Goal: Task Accomplishment & Management: Complete application form

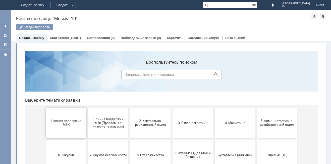
click at [72, 124] on span "1 линия поддержки МБК" at bounding box center [66, 123] width 37 height 8
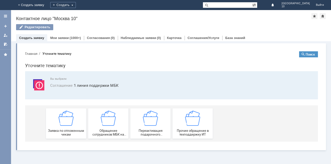
click at [72, 124] on img at bounding box center [66, 118] width 15 height 15
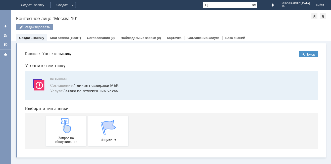
click at [72, 124] on img at bounding box center [66, 125] width 15 height 15
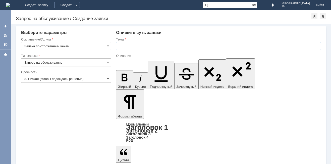
click at [120, 47] on input "text" at bounding box center [218, 46] width 205 height 8
type input "отложенные чеки"
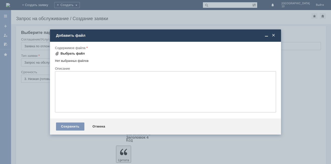
click at [79, 52] on div "Выбрать файл" at bounding box center [73, 54] width 24 height 4
click at [276, 35] on span at bounding box center [273, 35] width 5 height 5
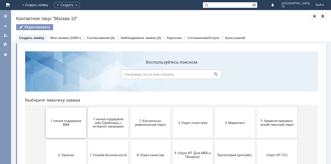
click at [59, 133] on button "1 линия поддержки МБК" at bounding box center [66, 123] width 40 height 30
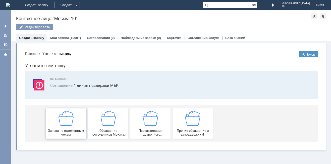
click at [64, 130] on span "Заявка по отложенным чекам" at bounding box center [66, 133] width 37 height 8
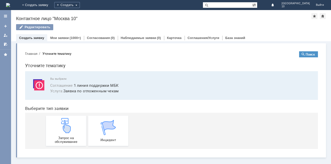
click at [64, 130] on img at bounding box center [66, 125] width 15 height 15
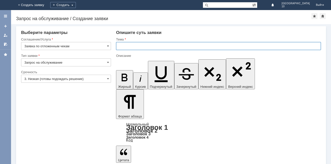
click at [125, 45] on input "text" at bounding box center [218, 46] width 205 height 8
type input "отложенные чеки"
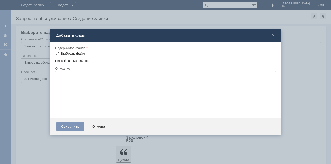
click at [75, 52] on div "Выбрать файл" at bounding box center [73, 54] width 24 height 4
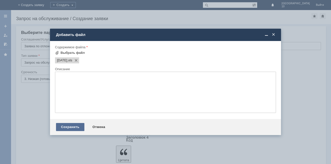
click at [66, 129] on div "Сохранить" at bounding box center [70, 127] width 28 height 8
